Goal: Transaction & Acquisition: Purchase product/service

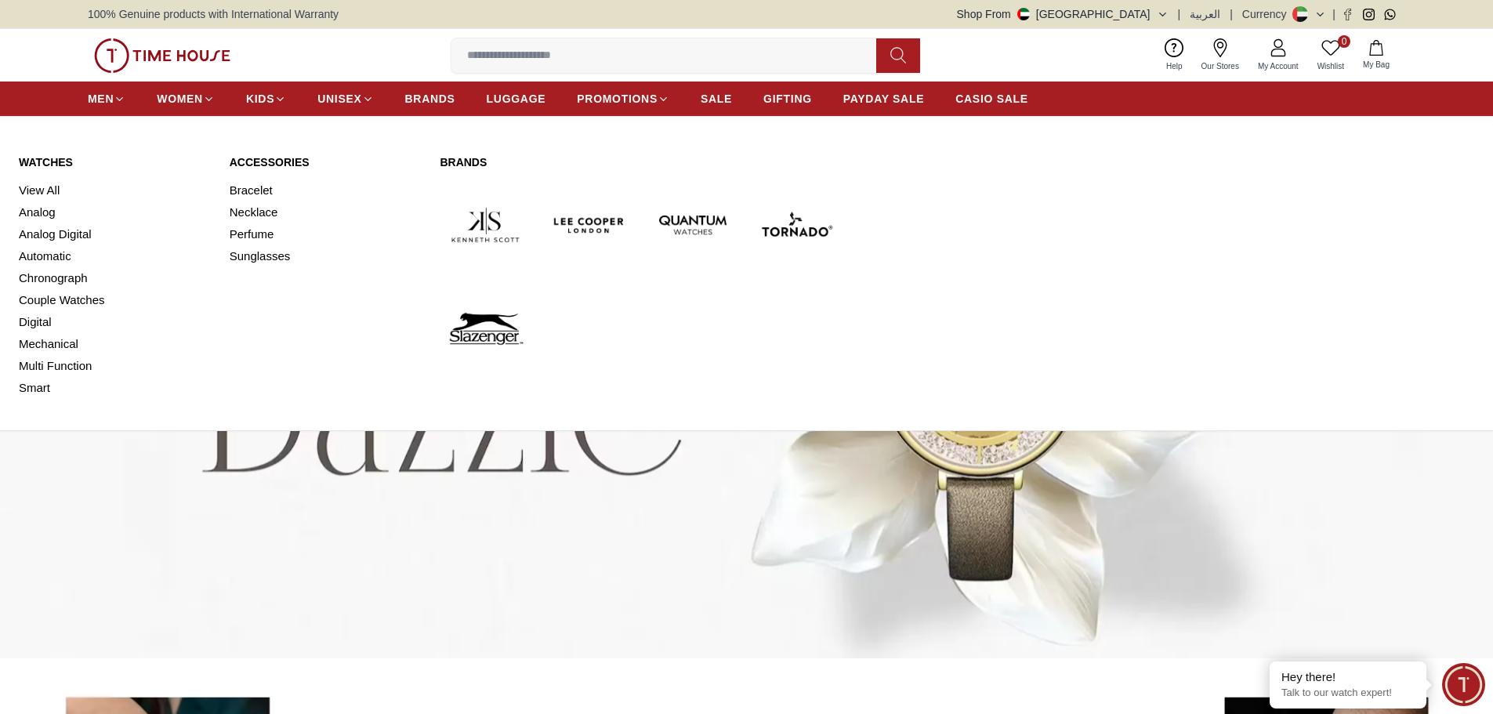
click at [488, 335] on img at bounding box center [485, 328] width 91 height 91
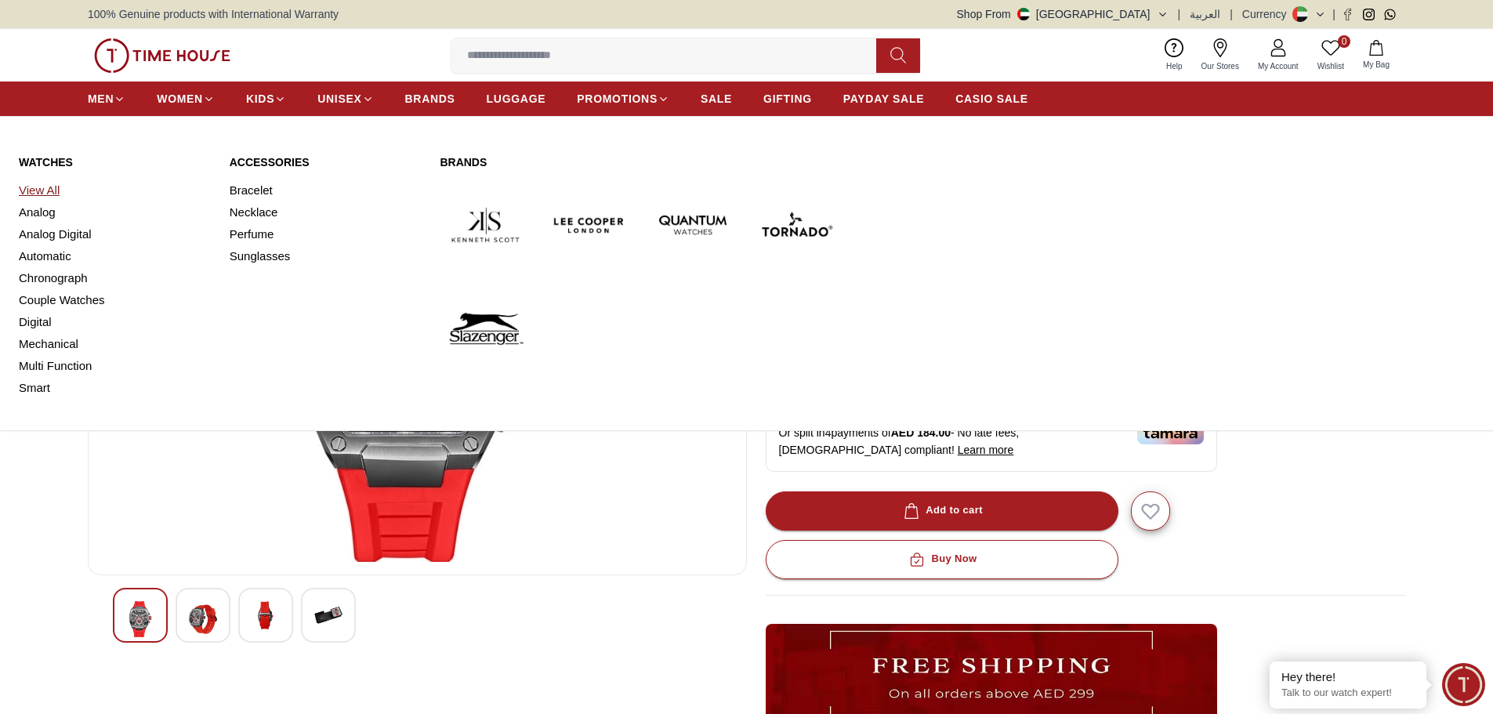
click at [36, 190] on link "View All" at bounding box center [115, 190] width 192 height 22
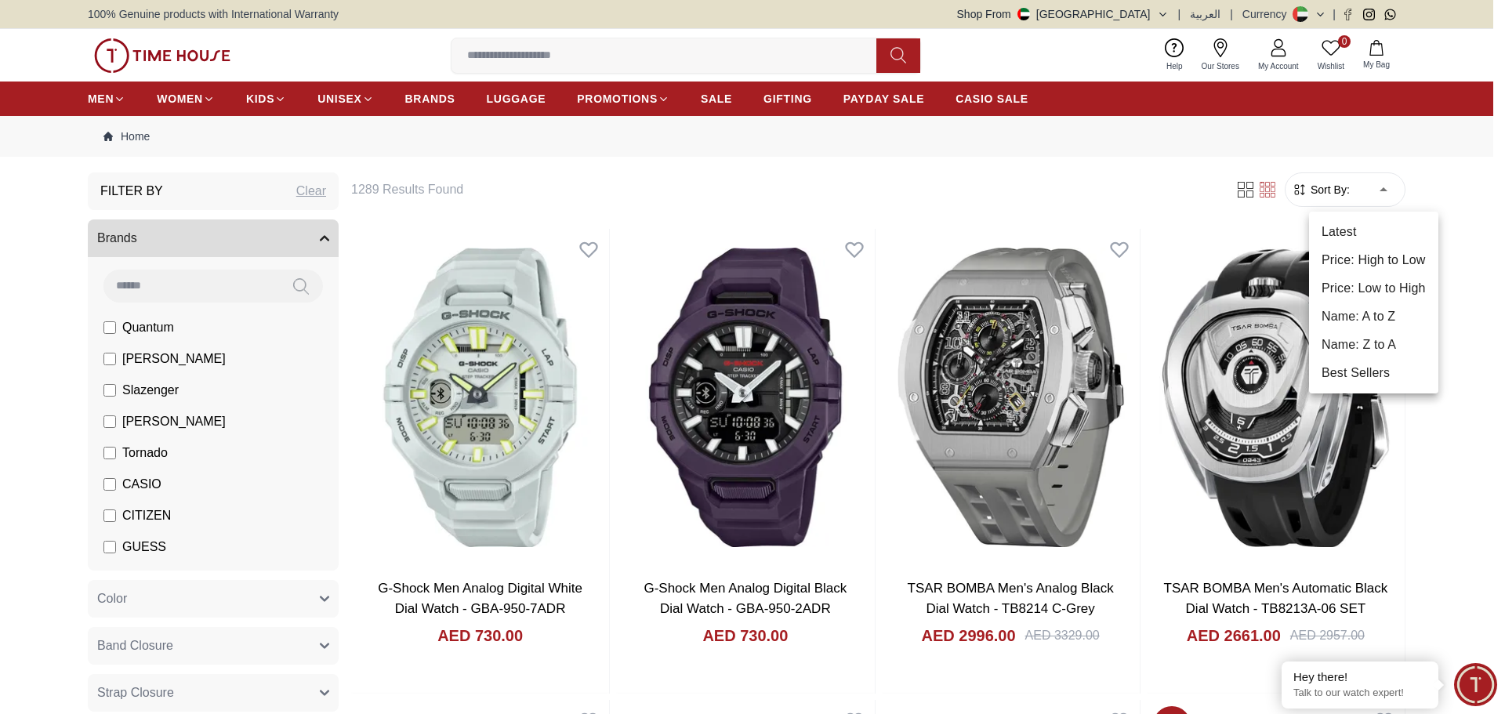
click at [1375, 262] on li "Price: High to Low" at bounding box center [1373, 260] width 129 height 28
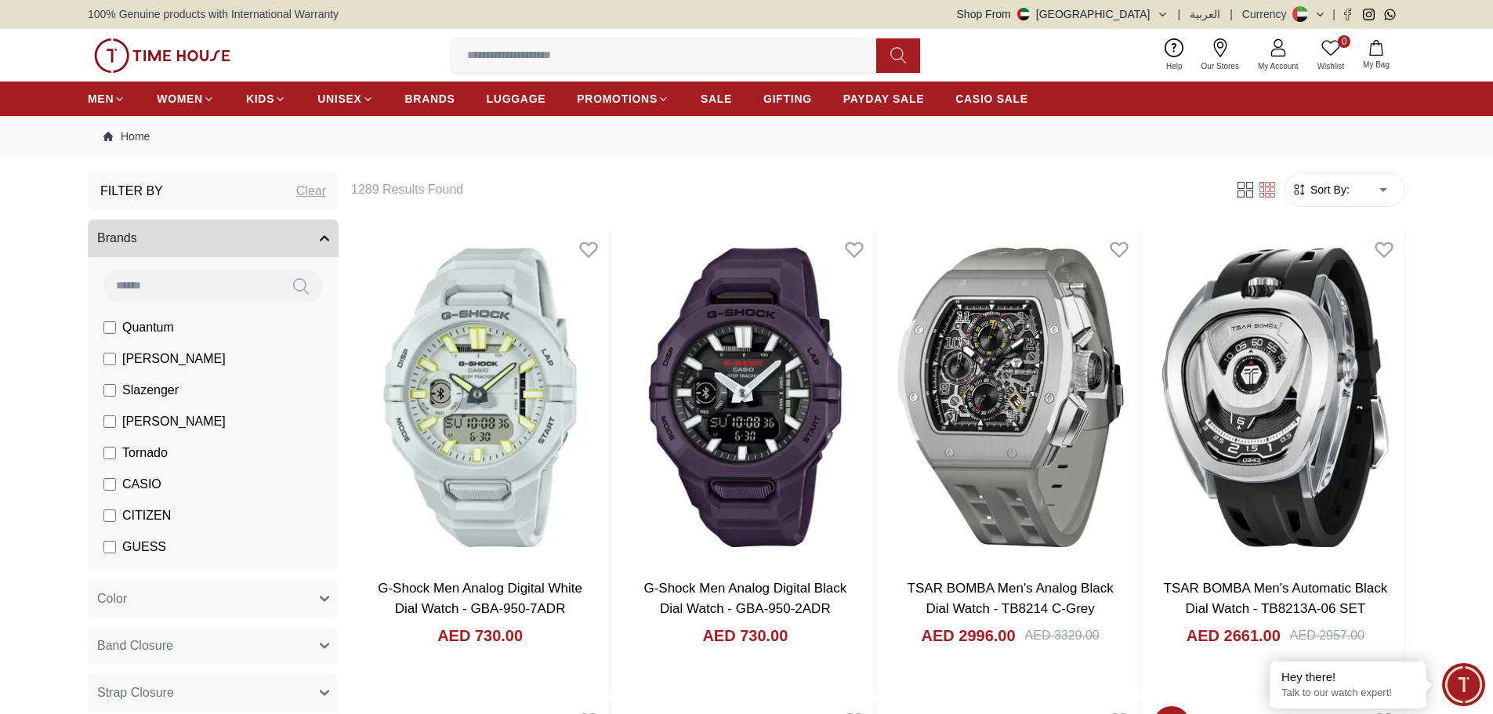
type input "*"
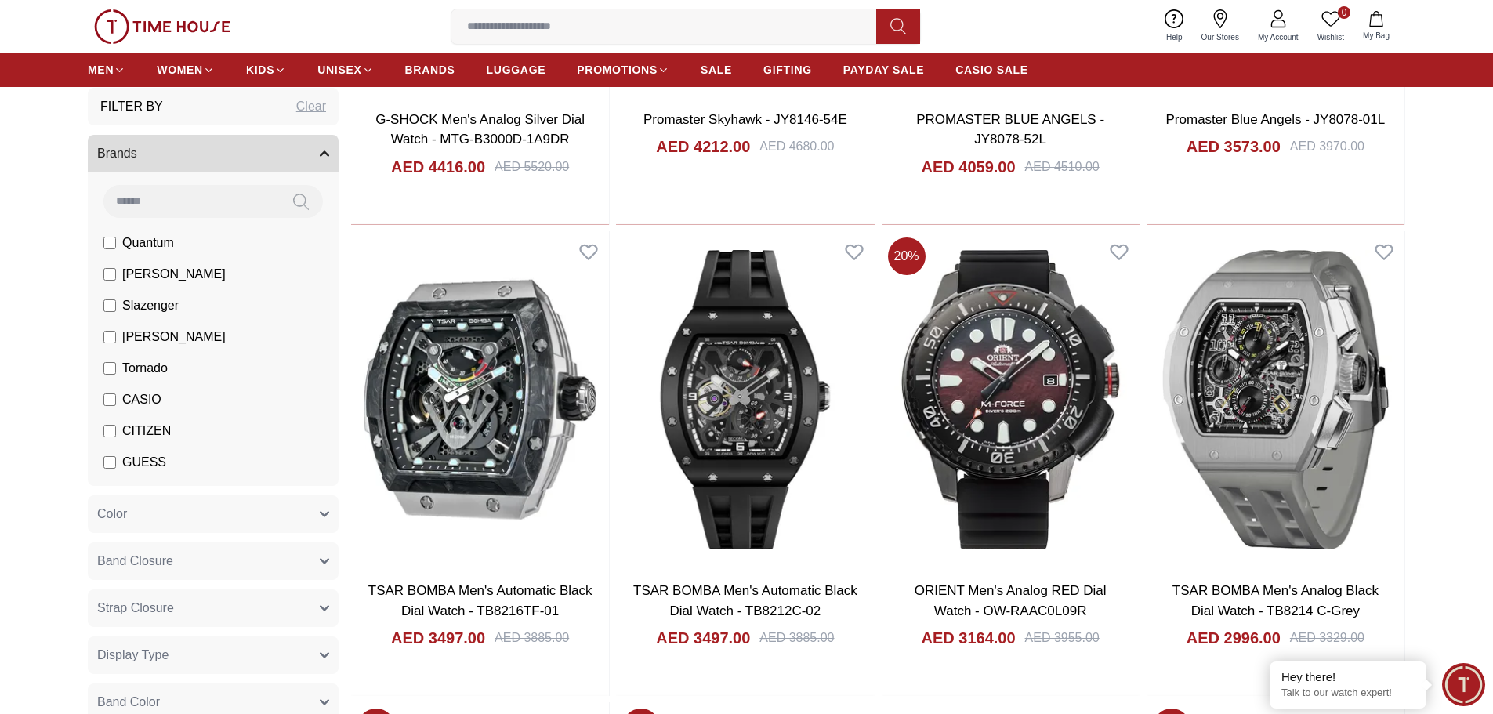
scroll to position [1411, 0]
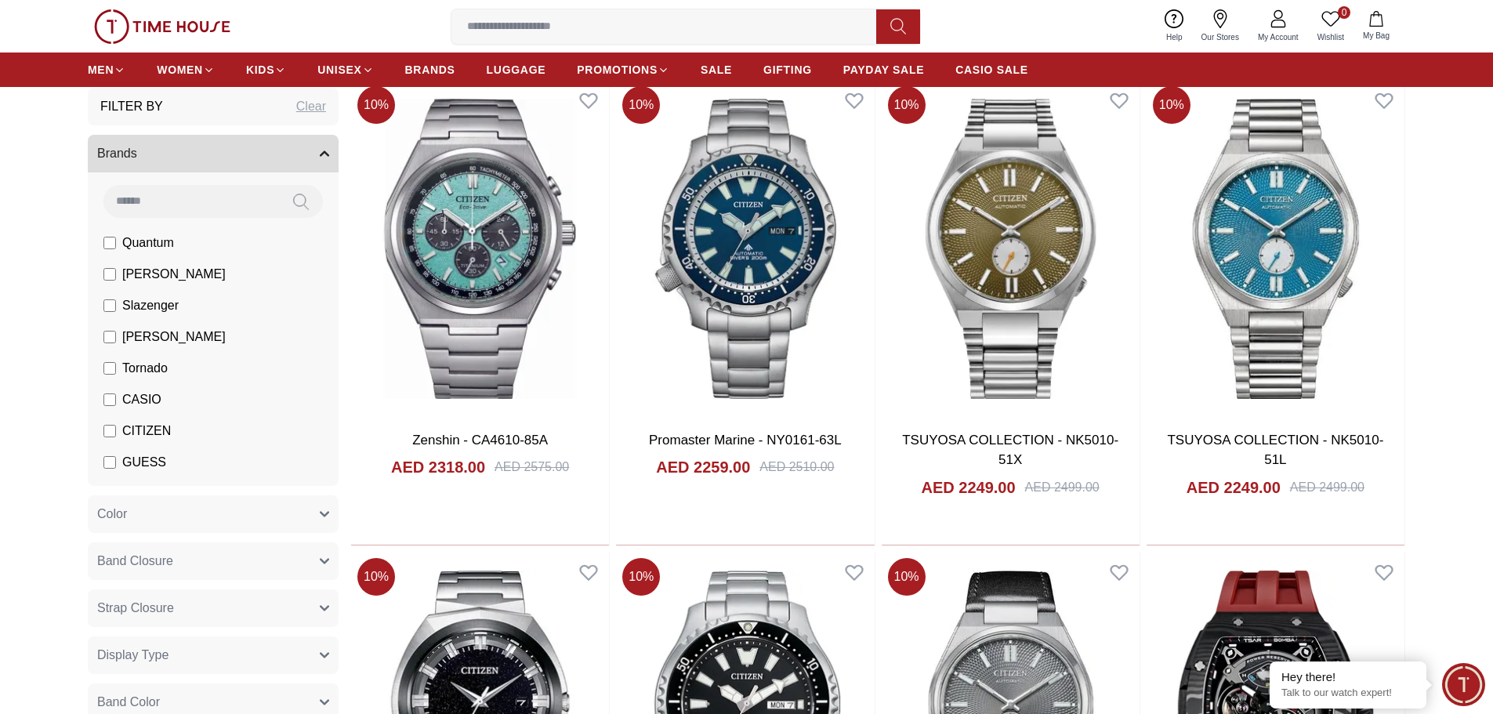
scroll to position [3840, 0]
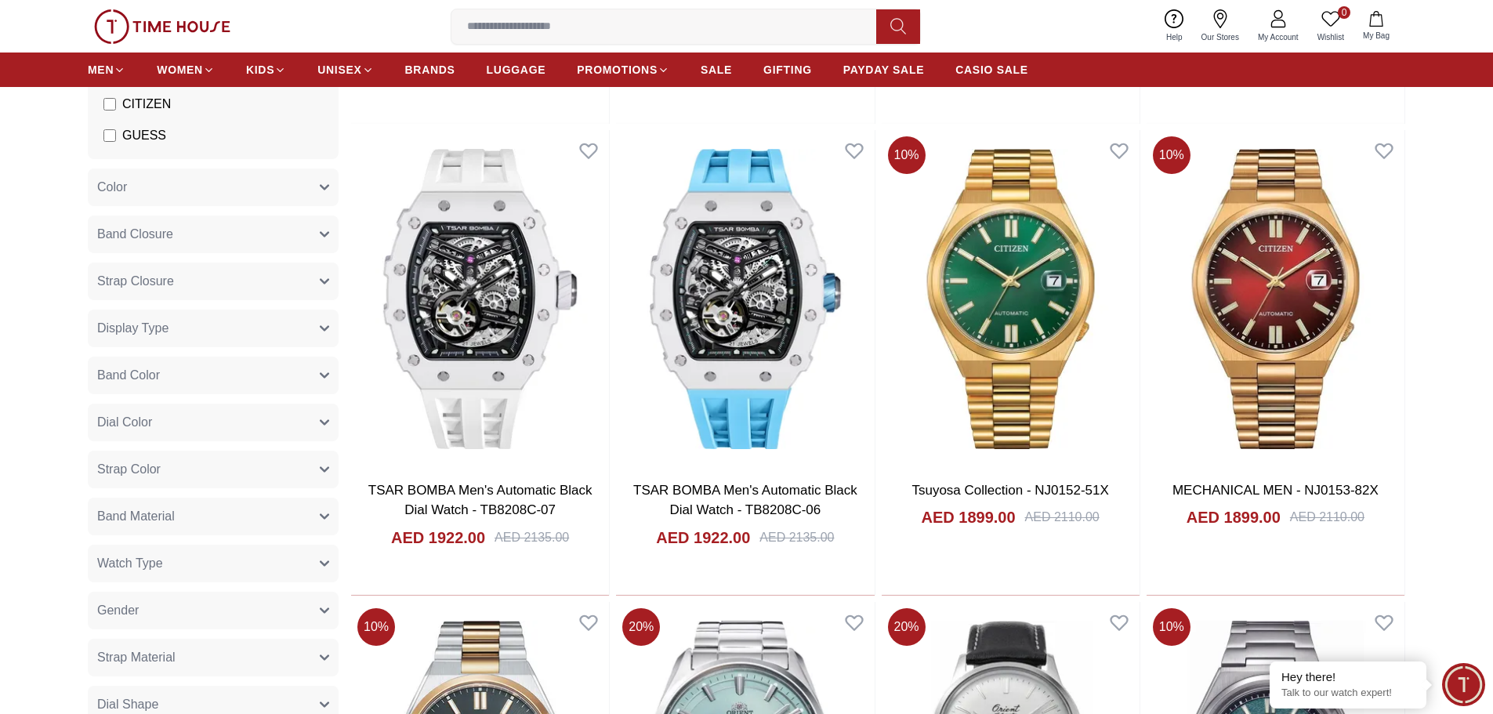
scroll to position [6426, 0]
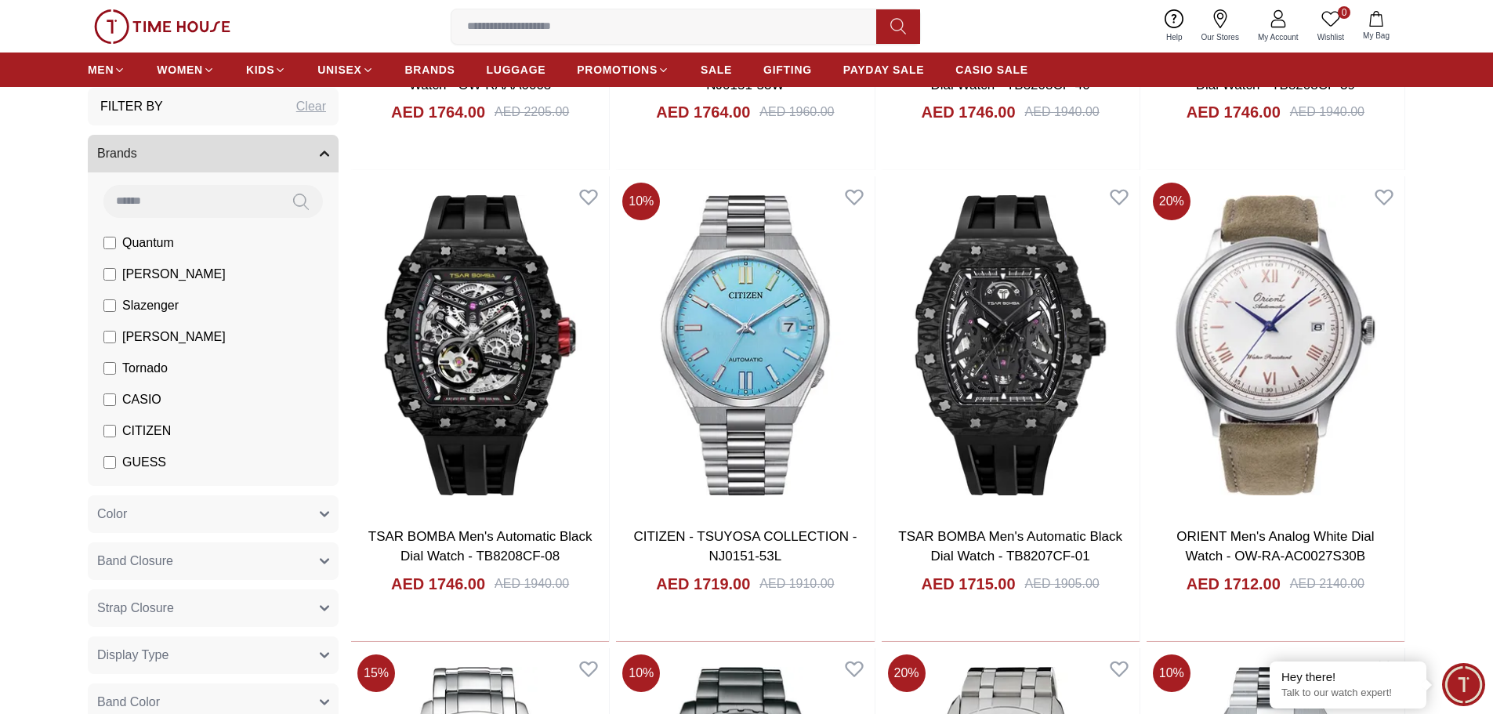
scroll to position [8072, 0]
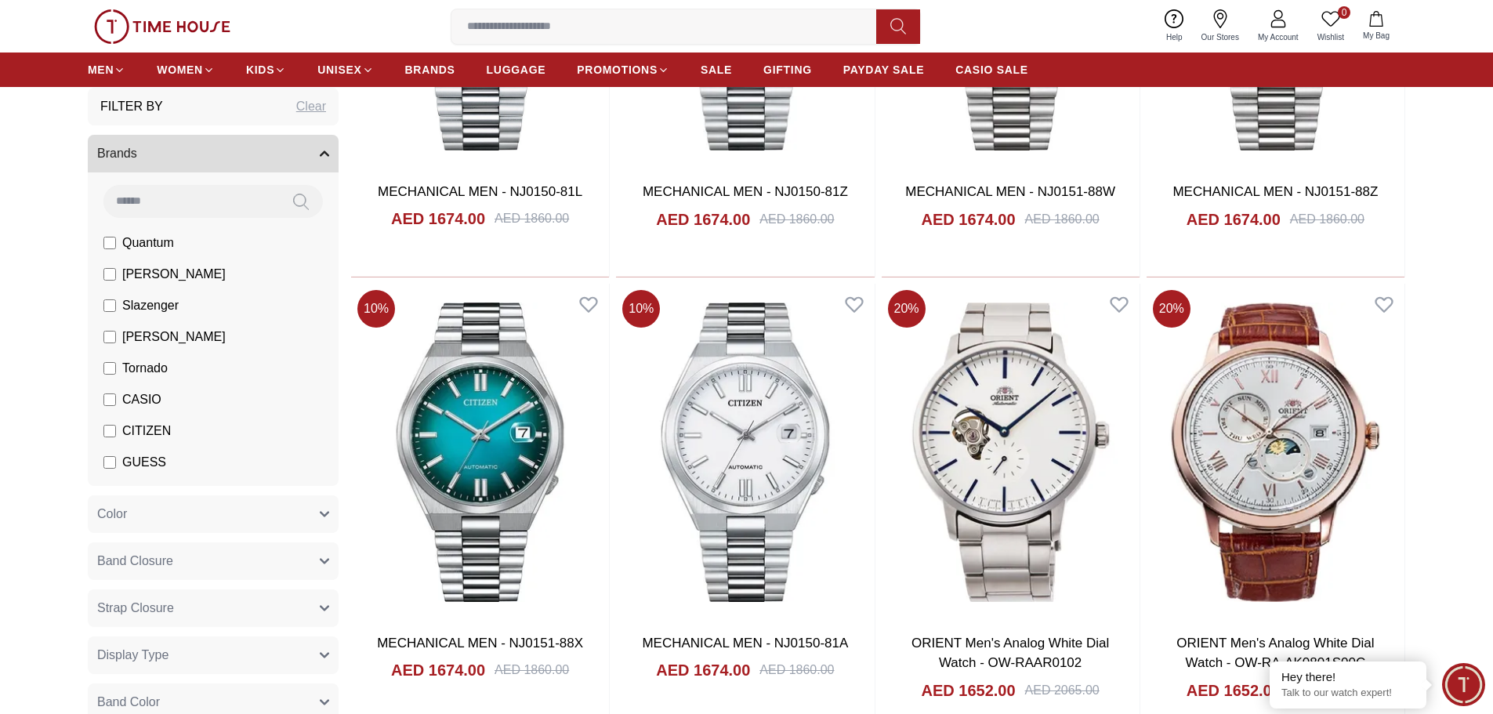
scroll to position [9953, 0]
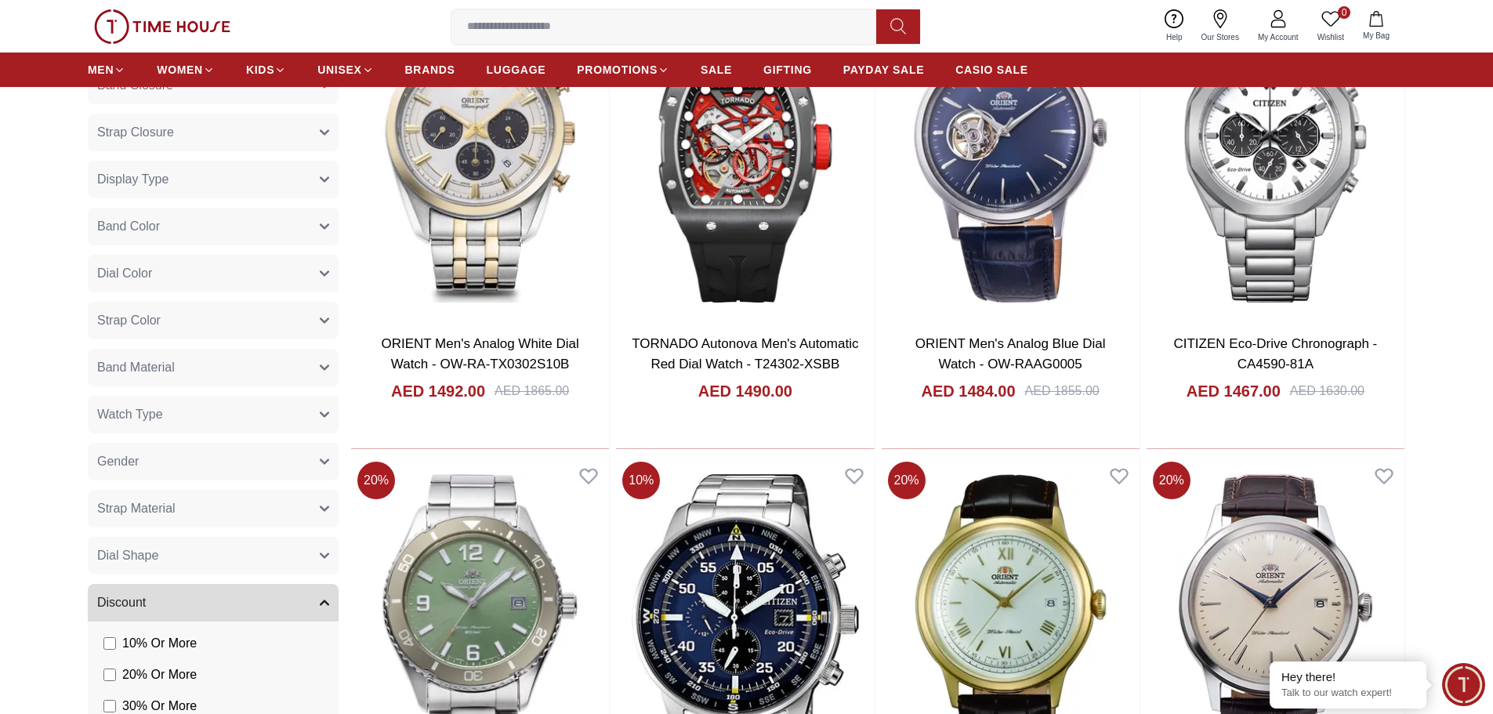
scroll to position [13871, 0]
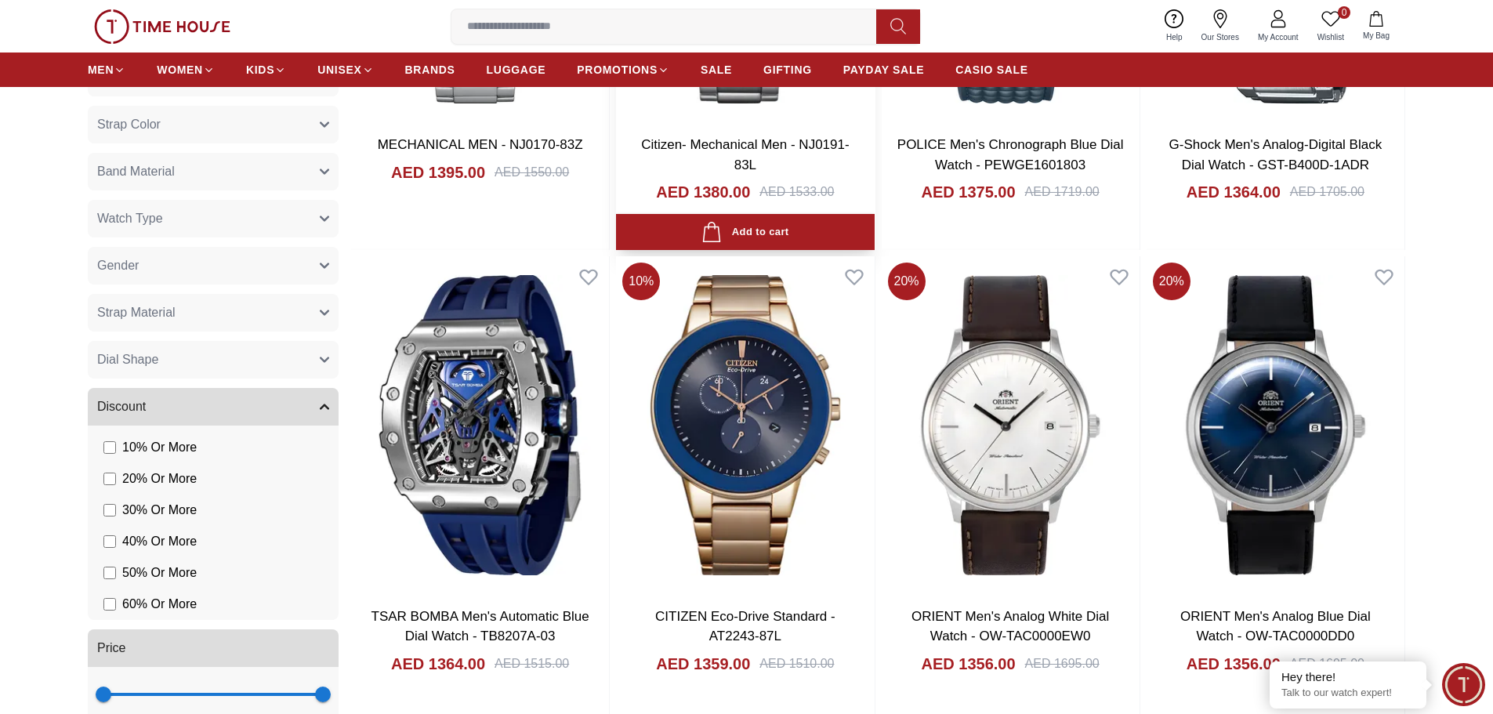
scroll to position [15987, 0]
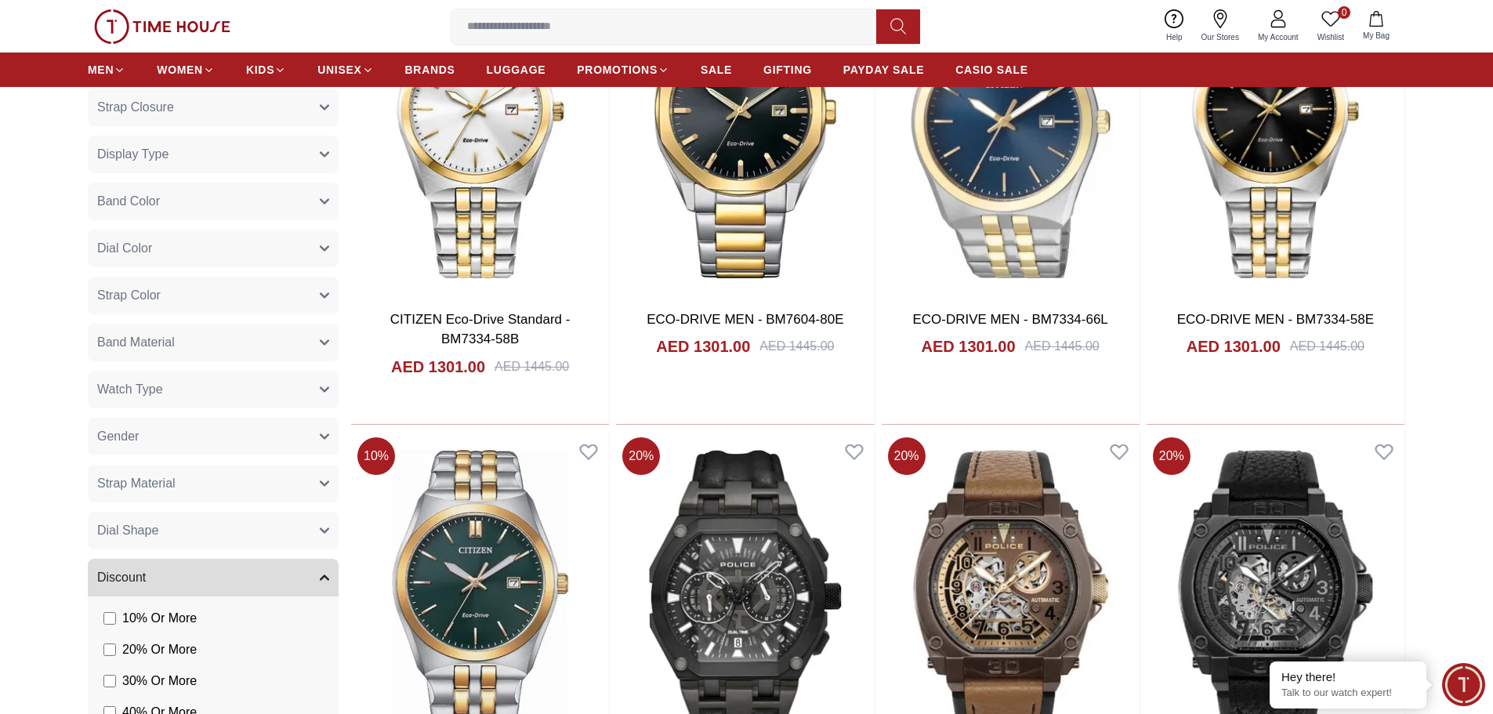
scroll to position [18417, 0]
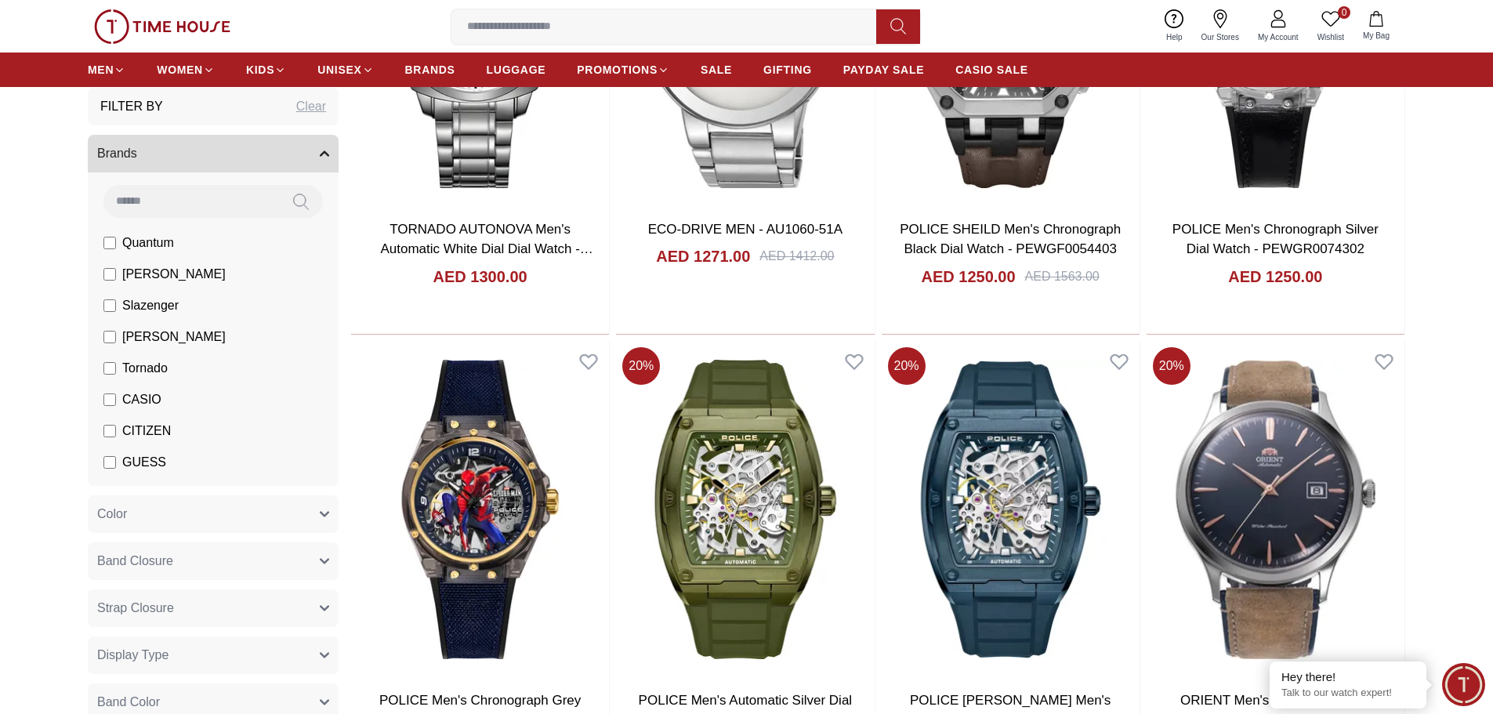
scroll to position [19357, 0]
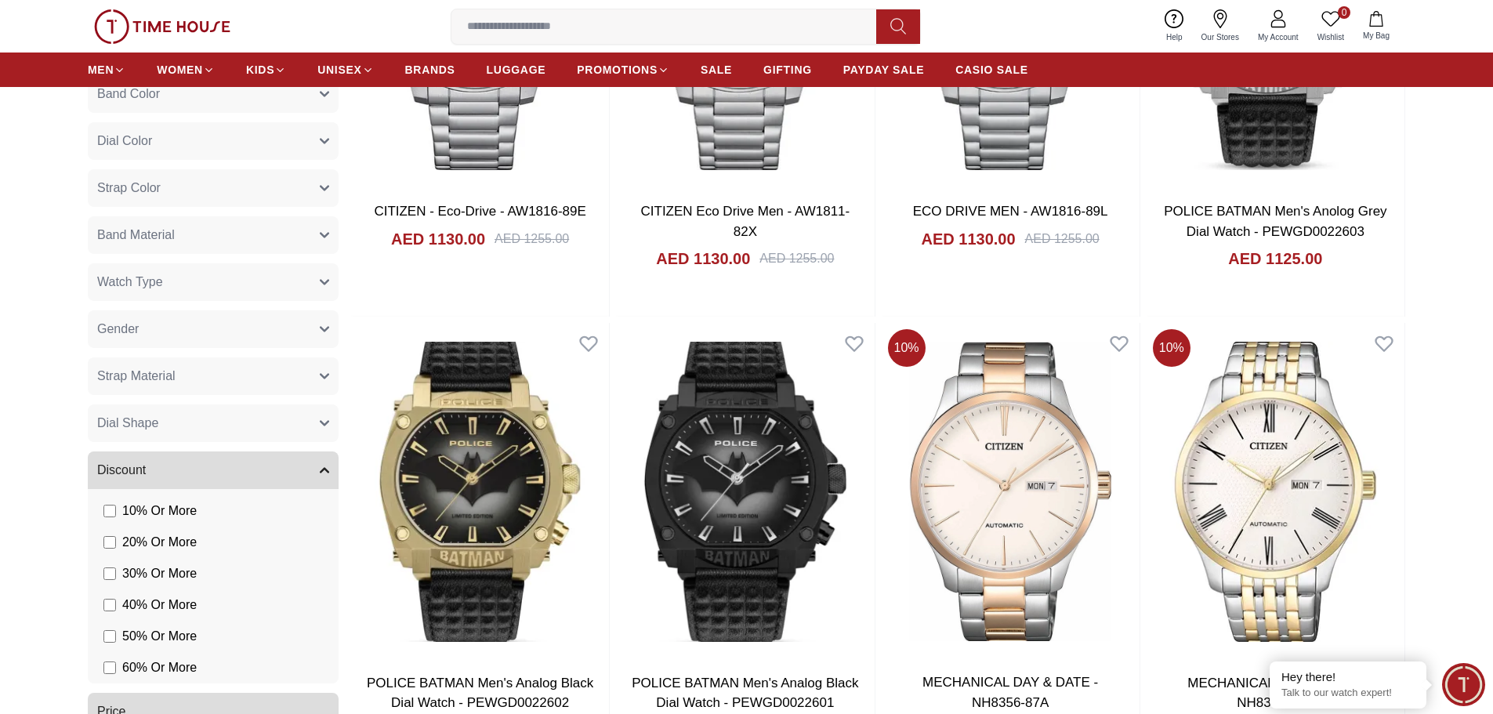
scroll to position [23511, 0]
